Goal: Find specific page/section: Find specific page/section

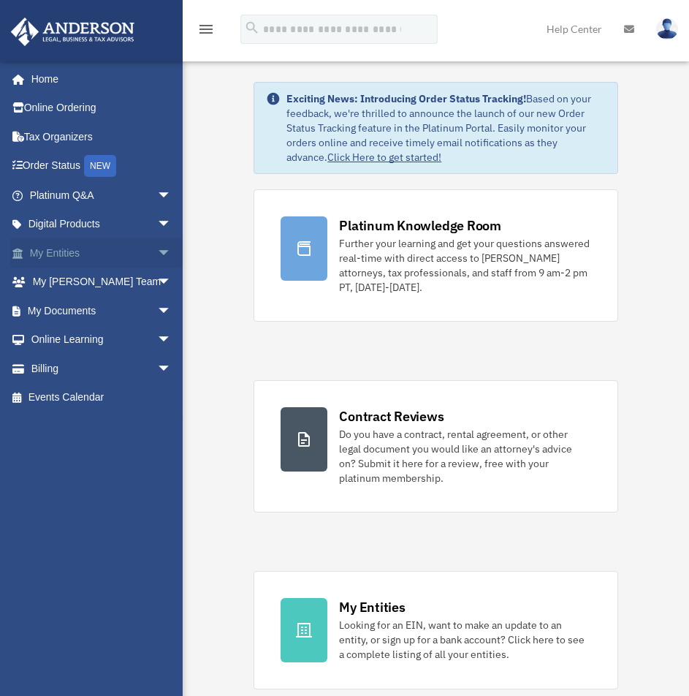
click at [159, 255] on span "arrow_drop_down" at bounding box center [171, 253] width 29 height 30
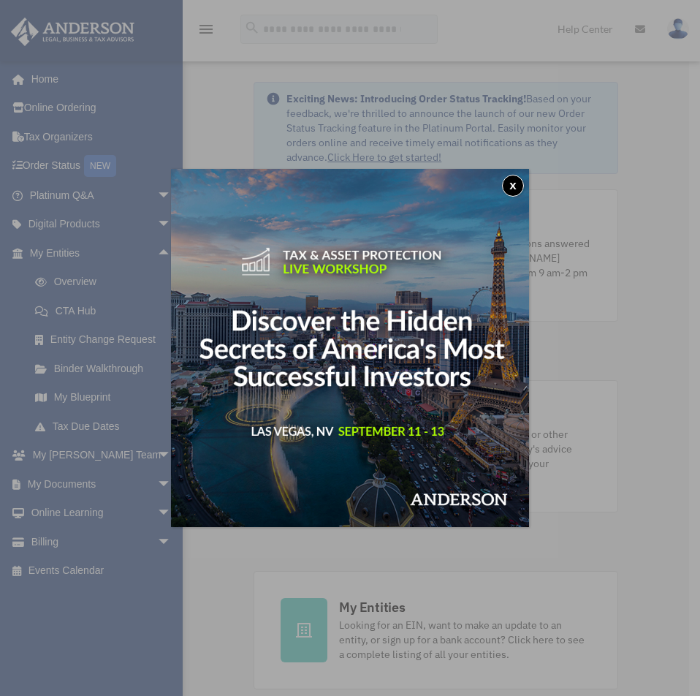
click at [518, 184] on button "x" at bounding box center [513, 186] width 22 height 22
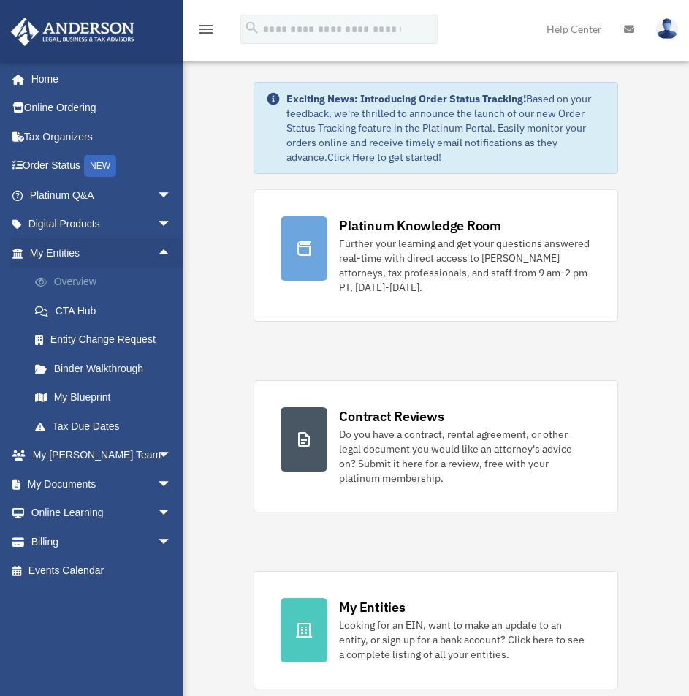
click at [77, 285] on link "Overview" at bounding box center [106, 282] width 173 height 29
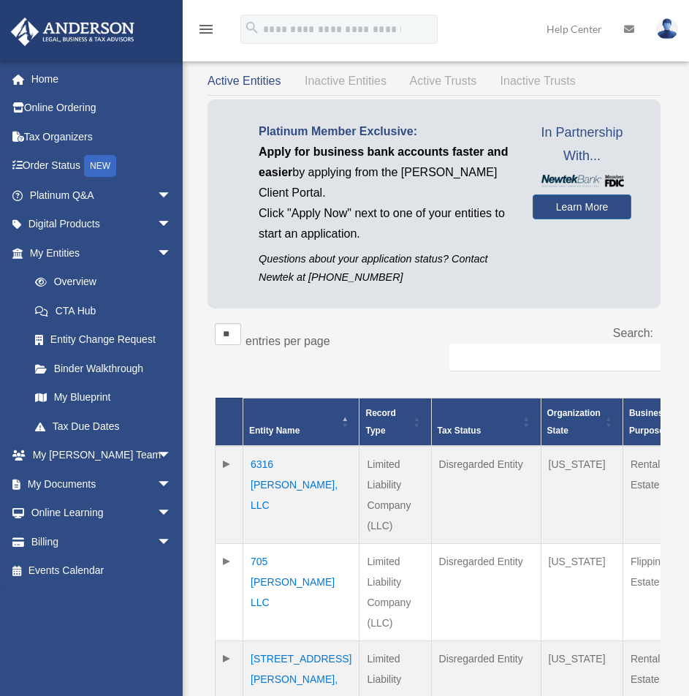
scroll to position [73, 0]
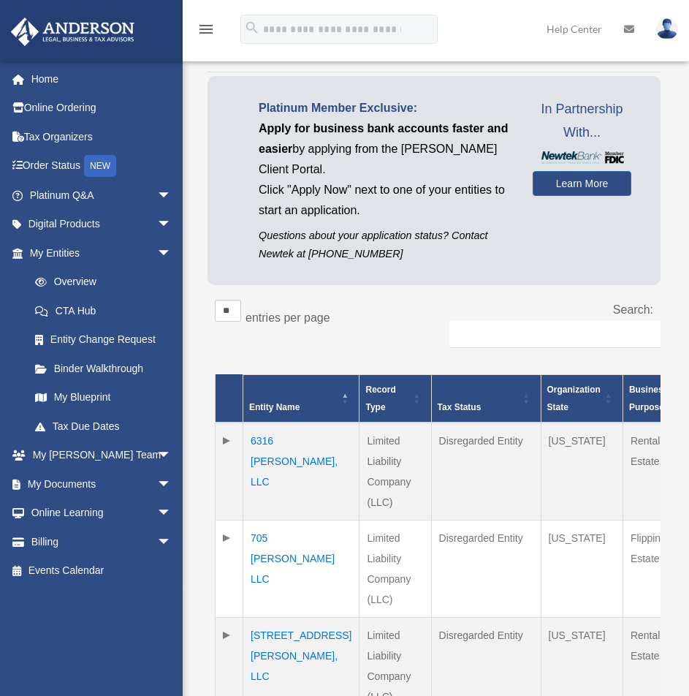
click at [272, 533] on td "705 Fouraker LLC" at bounding box center [301, 568] width 116 height 97
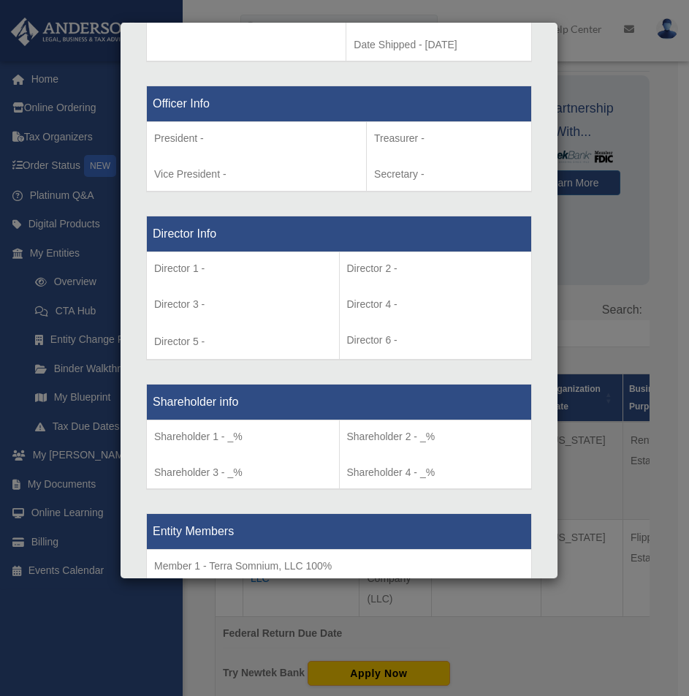
scroll to position [1311, 0]
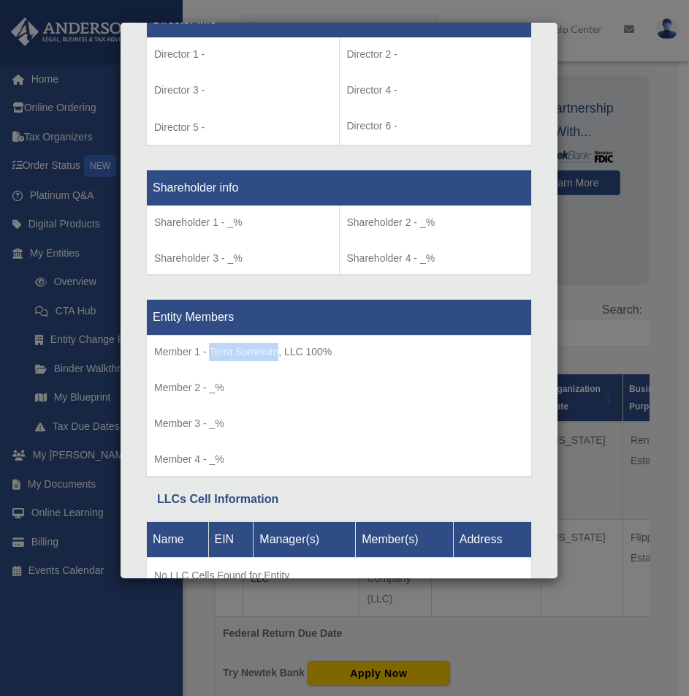
drag, startPoint x: 210, startPoint y: 281, endPoint x: 279, endPoint y: 284, distance: 68.8
click at [279, 343] on p "Member 1 - Terra Somnium, LLC 100%" at bounding box center [339, 352] width 370 height 18
